Goal: Information Seeking & Learning: Learn about a topic

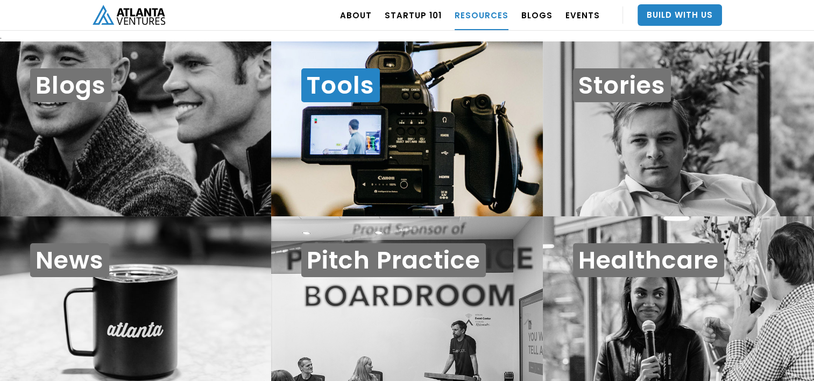
click at [446, 155] on div "Tools" at bounding box center [406, 128] width 271 height 175
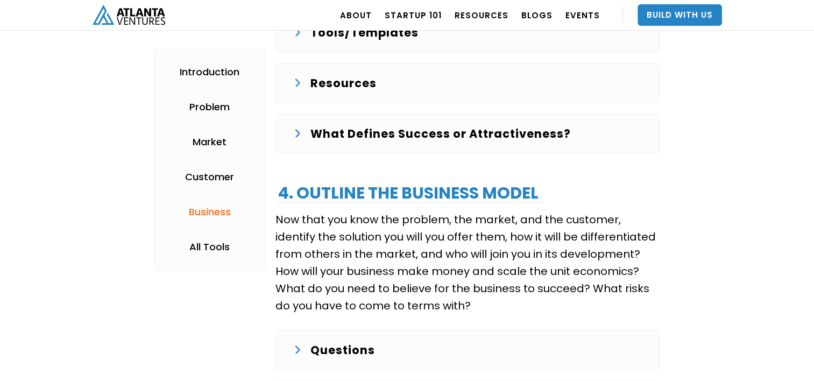
scroll to position [2094, 0]
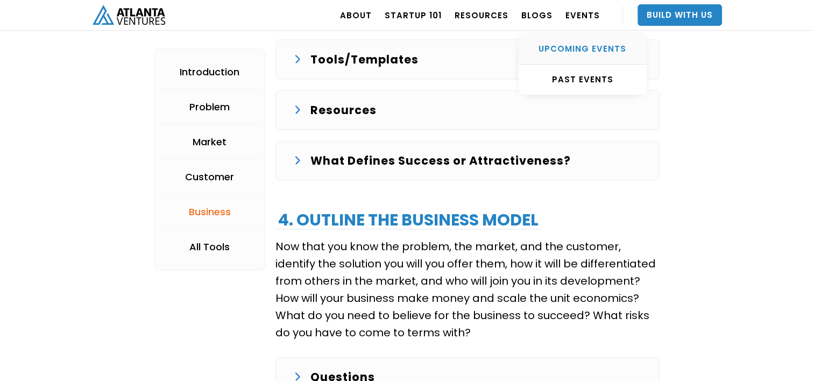
click at [600, 48] on div "UPCOMING EVENTS" at bounding box center [582, 49] width 128 height 11
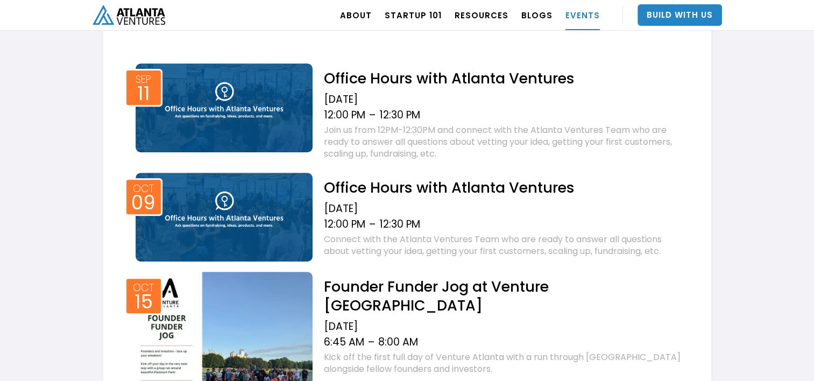
scroll to position [436, 0]
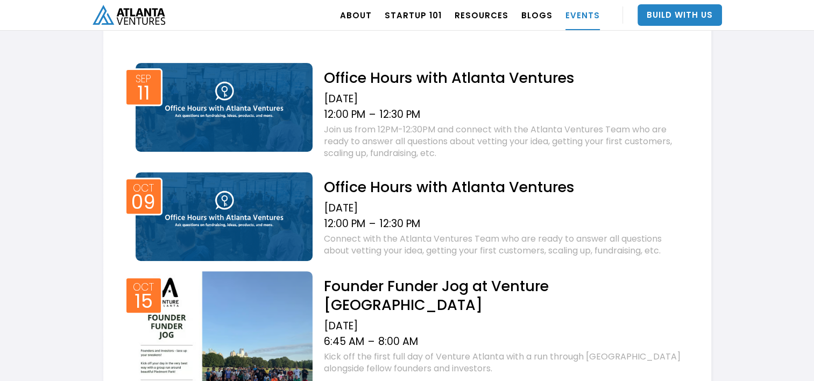
click at [137, 8] on img "home" at bounding box center [128, 15] width 73 height 20
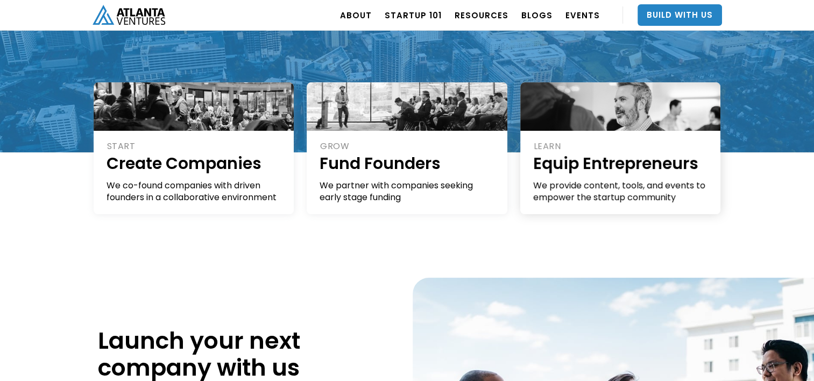
scroll to position [205, 0]
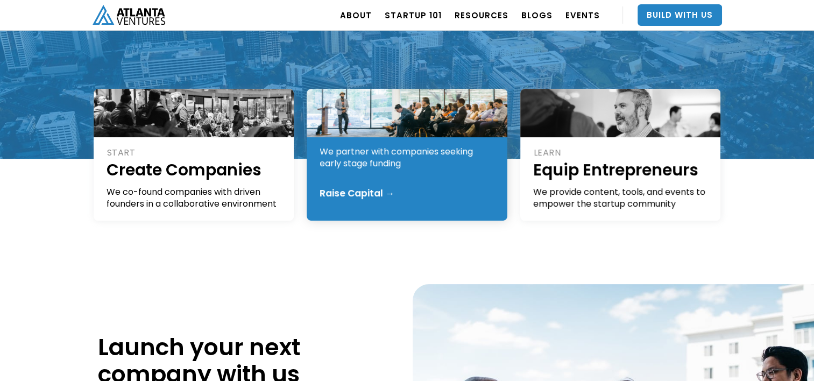
click at [435, 180] on div "GROW Fund Founders We partner with companies seeking early stage funding Raise …" at bounding box center [407, 155] width 201 height 132
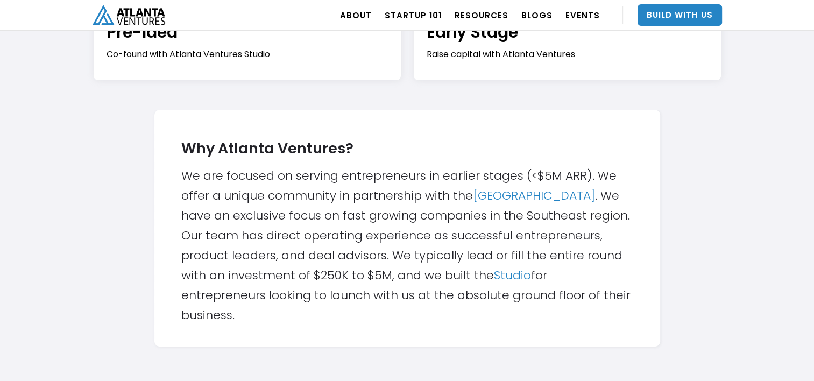
scroll to position [290, 0]
